Goal: Check status: Check status

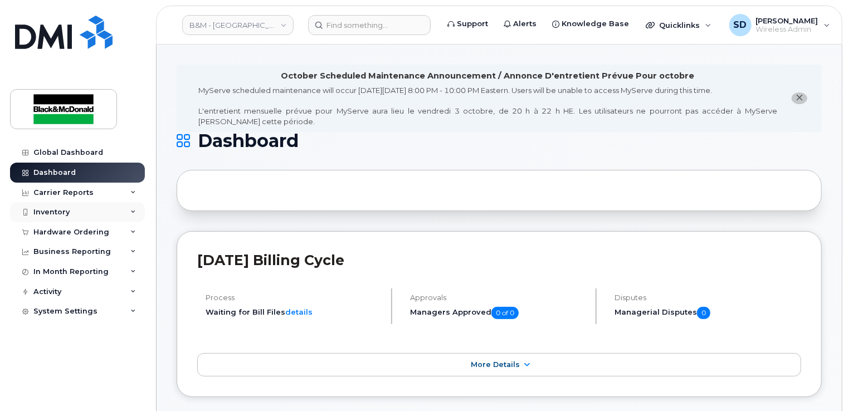
click at [85, 213] on div "Inventory" at bounding box center [77, 212] width 135 height 20
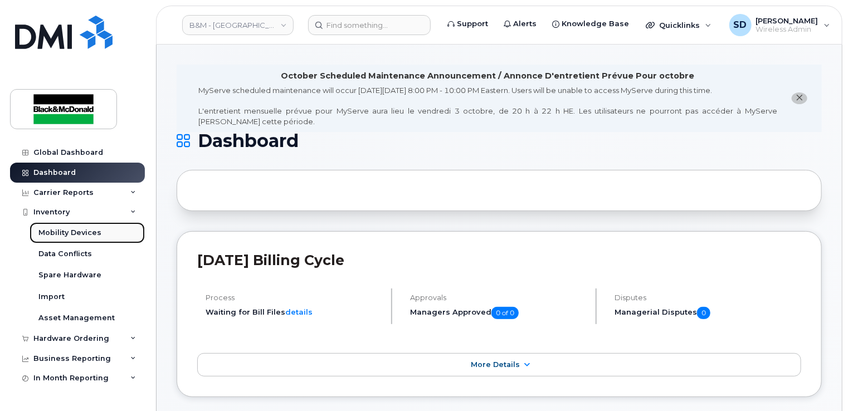
click at [84, 235] on div "Mobility Devices" at bounding box center [69, 233] width 63 height 10
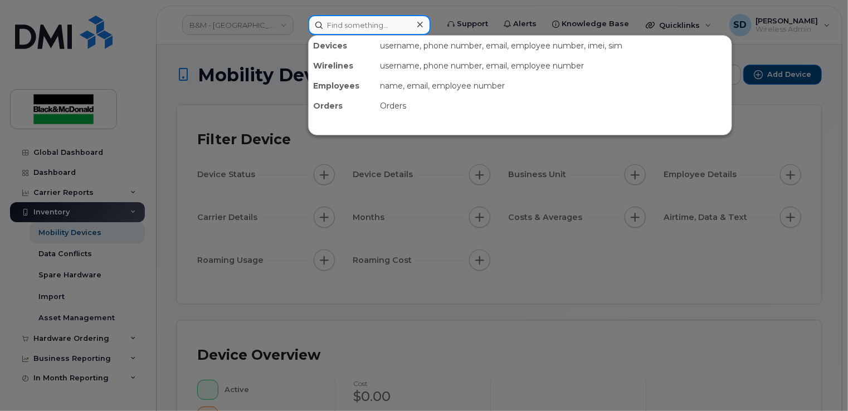
click at [341, 28] on input at bounding box center [369, 25] width 123 height 20
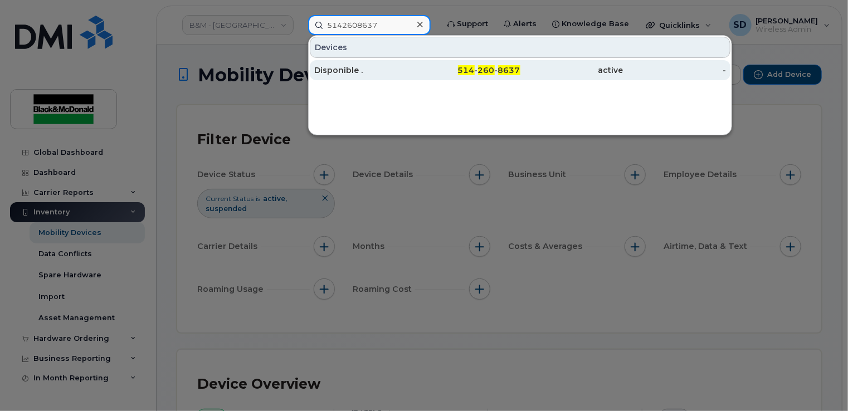
type input "5142608637"
click at [353, 71] on div "Disponible ." at bounding box center [365, 70] width 103 height 11
